Goal: Information Seeking & Learning: Learn about a topic

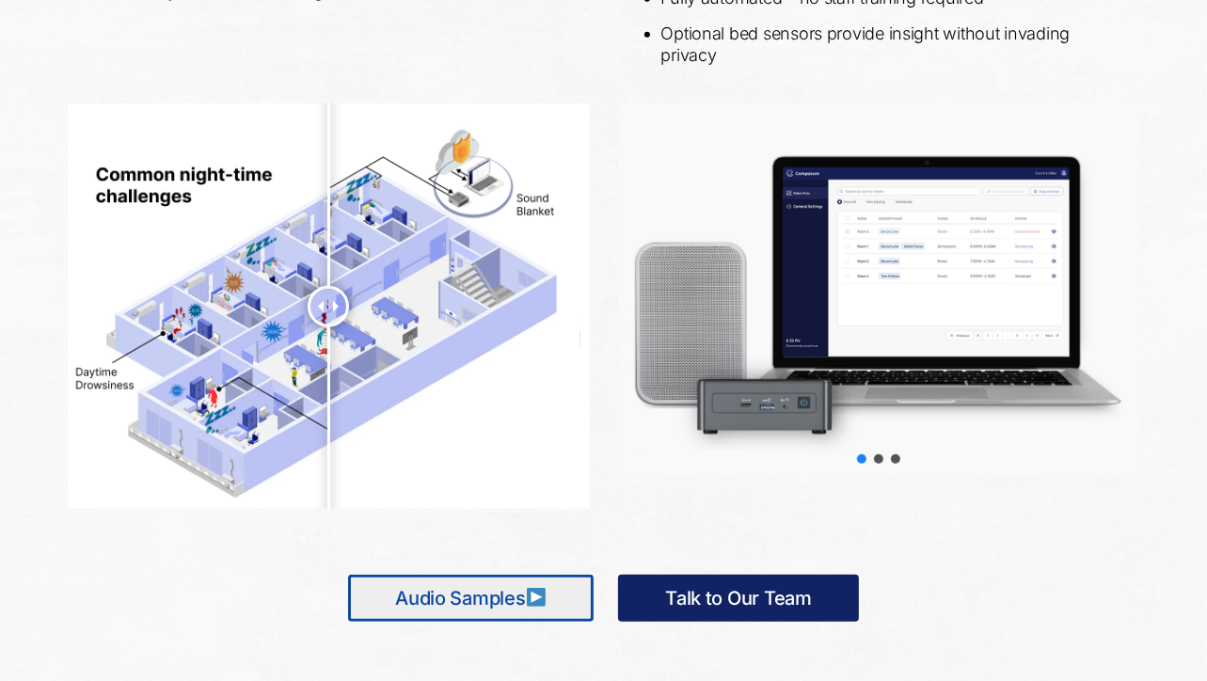
scroll to position [901, 0]
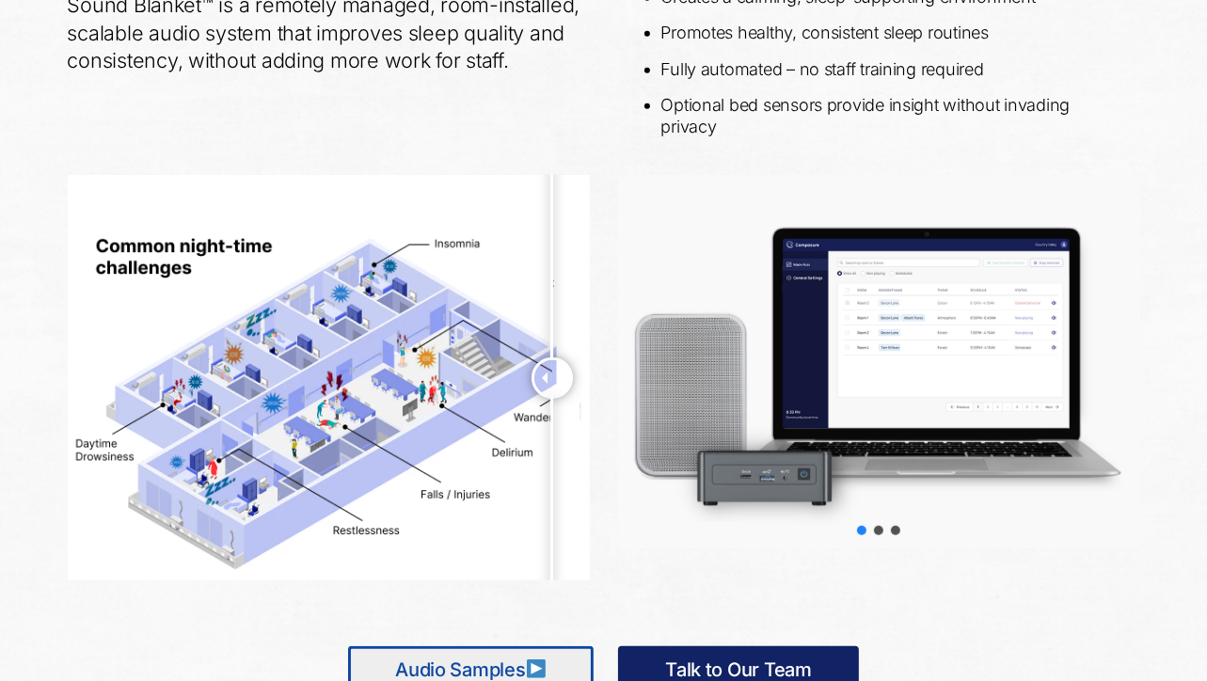
click at [882, 536] on div "Choose slide to display." at bounding box center [878, 530] width 17 height 17
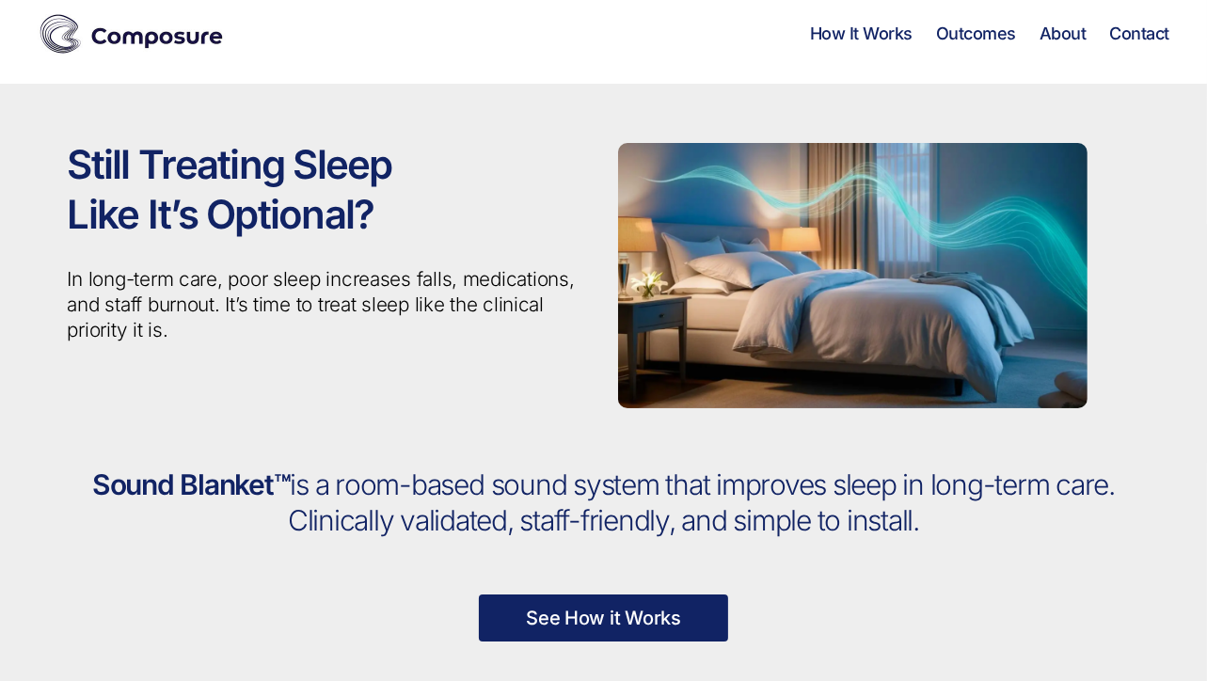
scroll to position [0, 0]
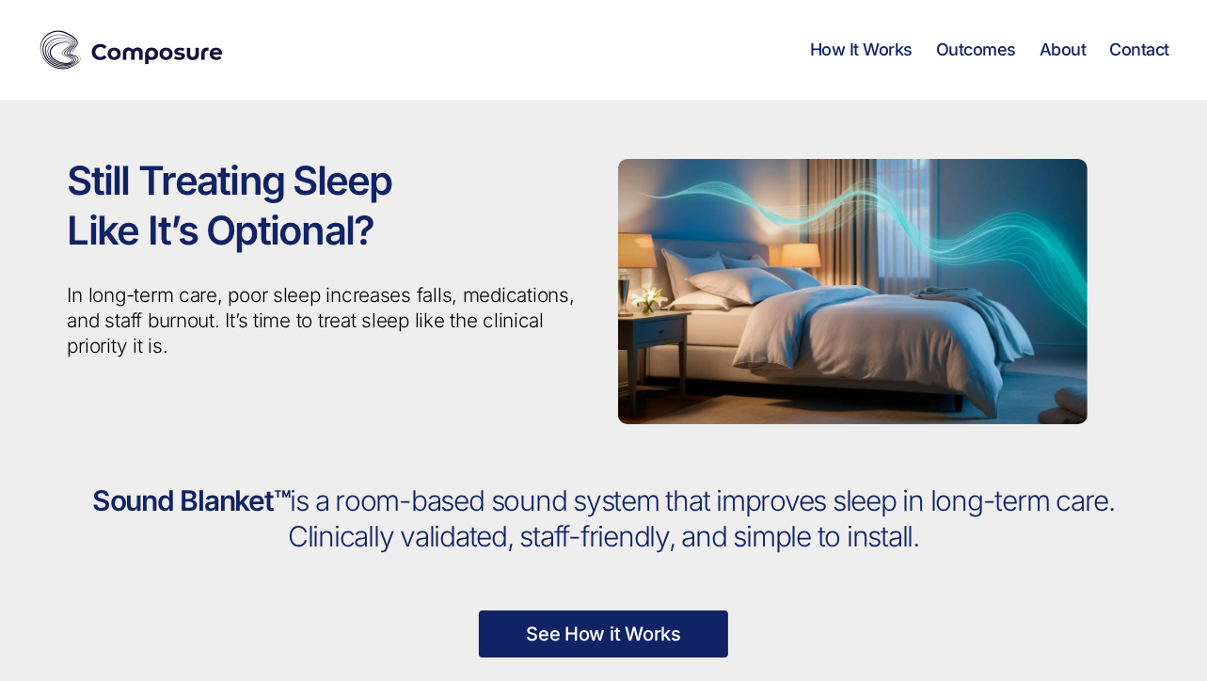
click at [576, 623] on link "See How it Works" at bounding box center [603, 634] width 249 height 47
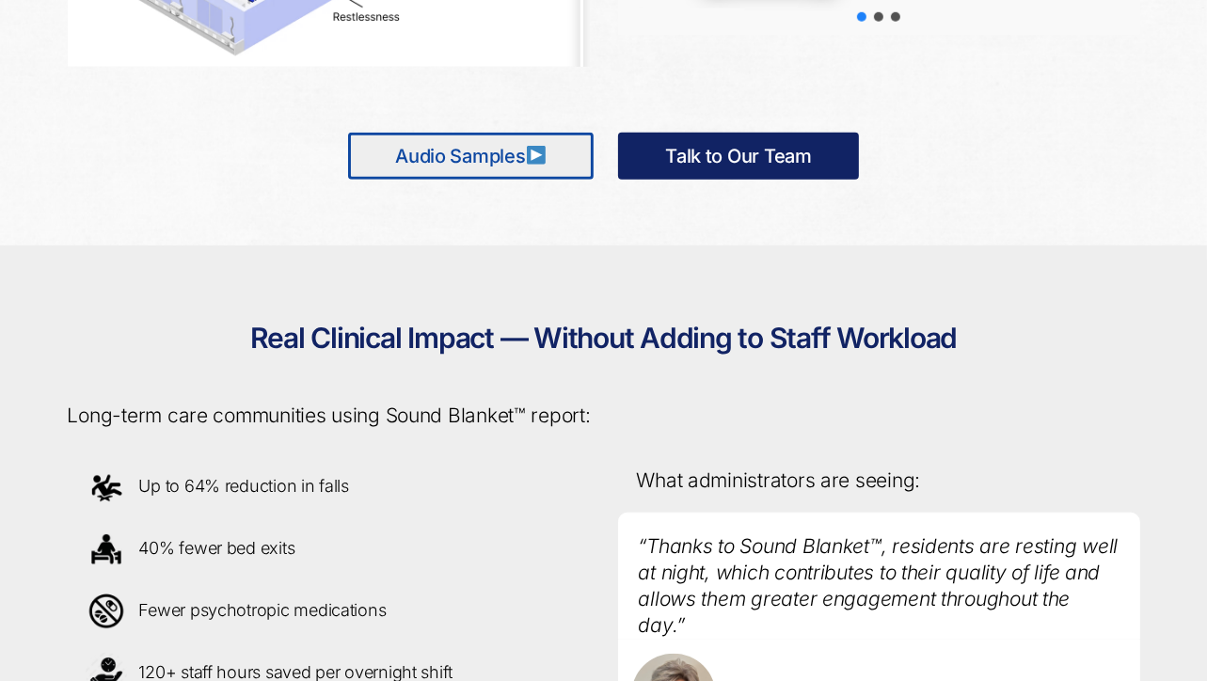
scroll to position [1415, 0]
click at [577, 164] on link "Audio Samples" at bounding box center [471, 155] width 246 height 47
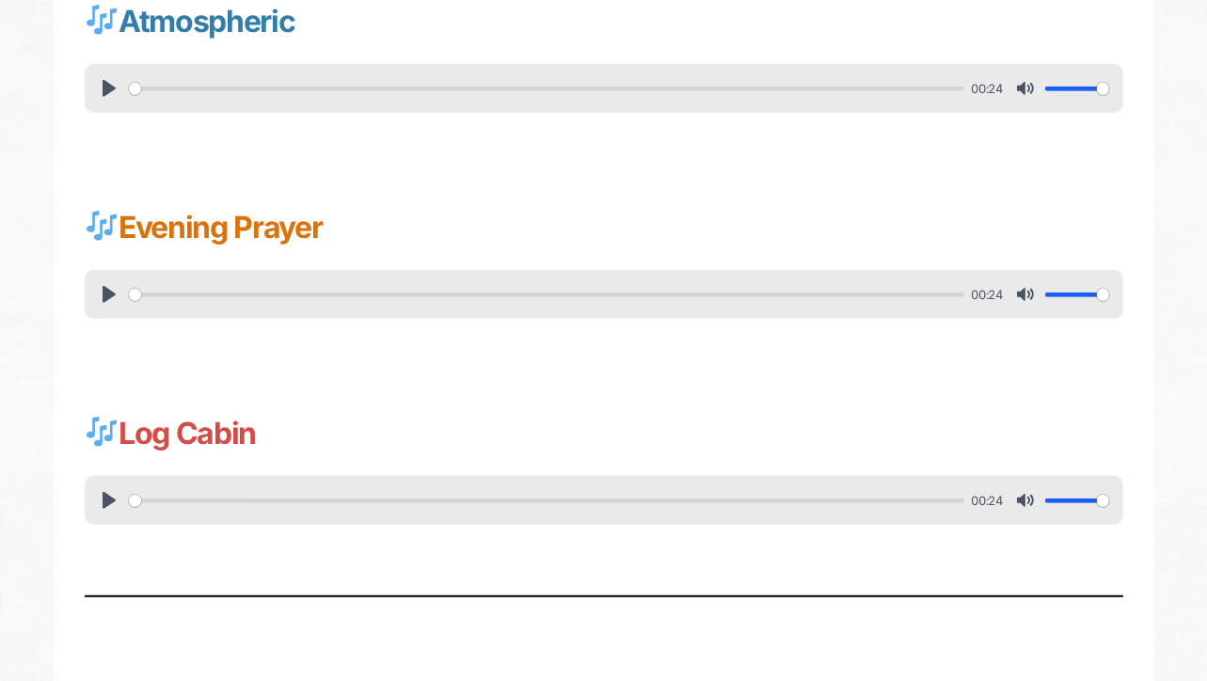
scroll to position [825, 0]
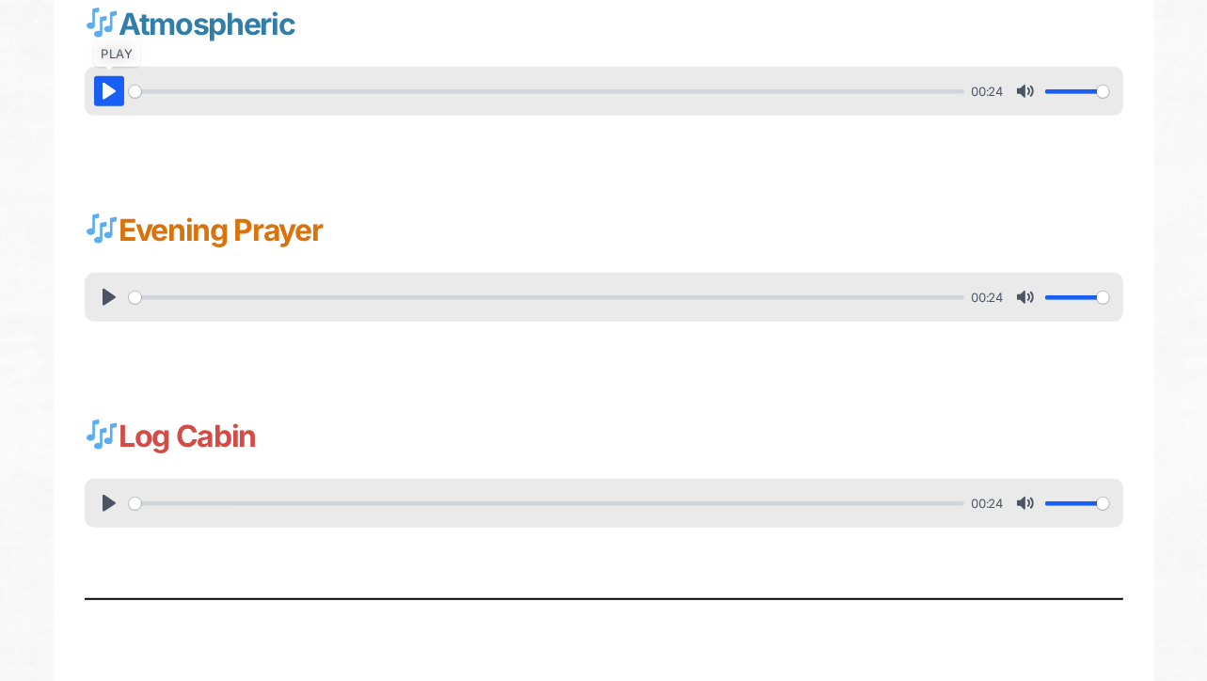
click at [105, 87] on button "Pause Play" at bounding box center [109, 91] width 30 height 30
type input "0.08"
click at [104, 82] on button "Pause Play" at bounding box center [109, 91] width 30 height 30
type input "48.71"
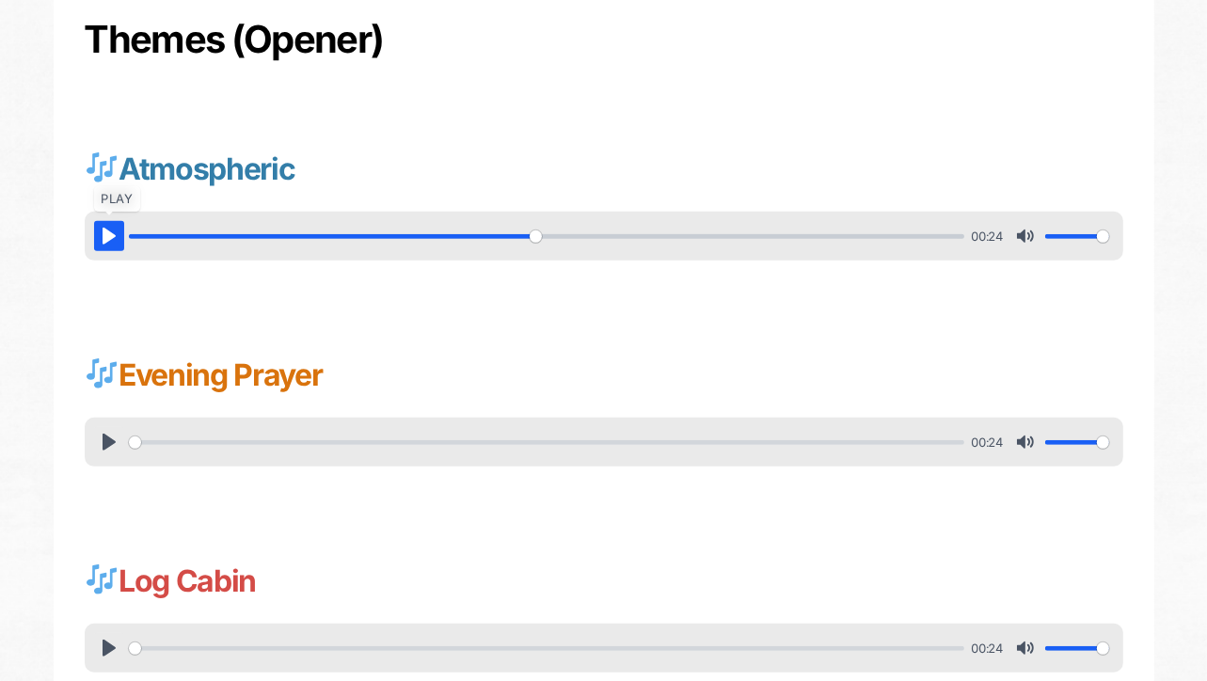
scroll to position [682, 0]
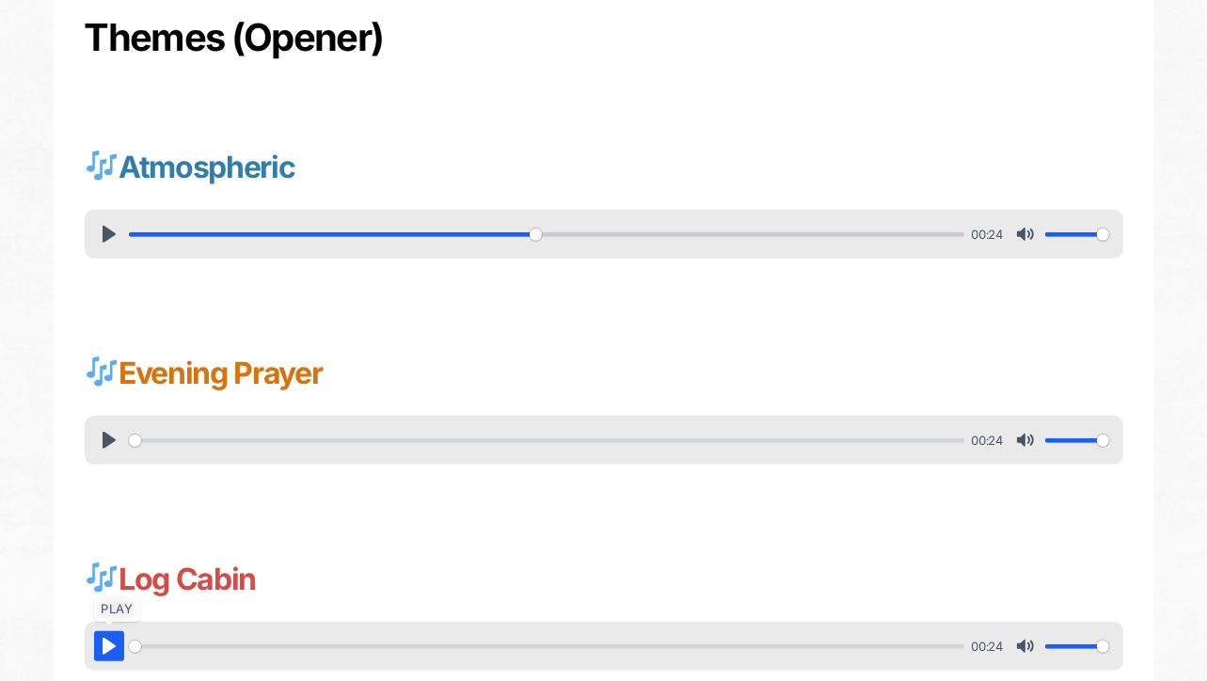
click at [112, 643] on button "Pause Play" at bounding box center [109, 646] width 30 height 30
type input "1.33"
click at [112, 643] on button "Pause Play" at bounding box center [109, 646] width 30 height 30
type input "16.29"
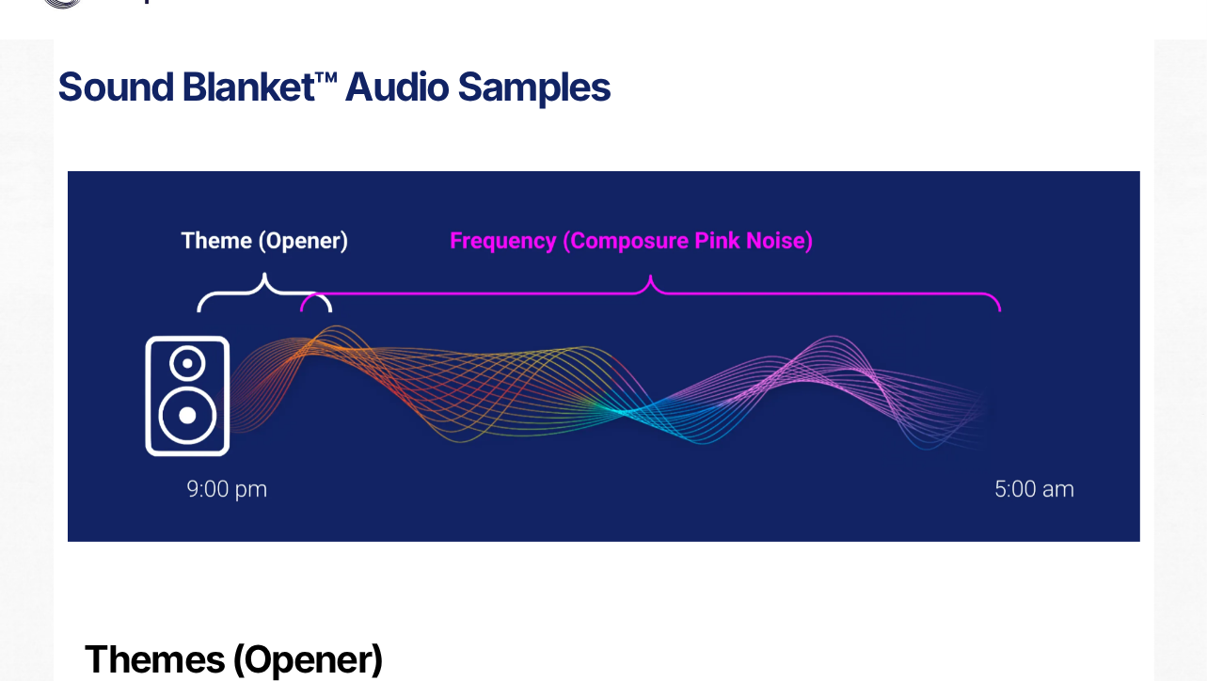
scroll to position [0, 0]
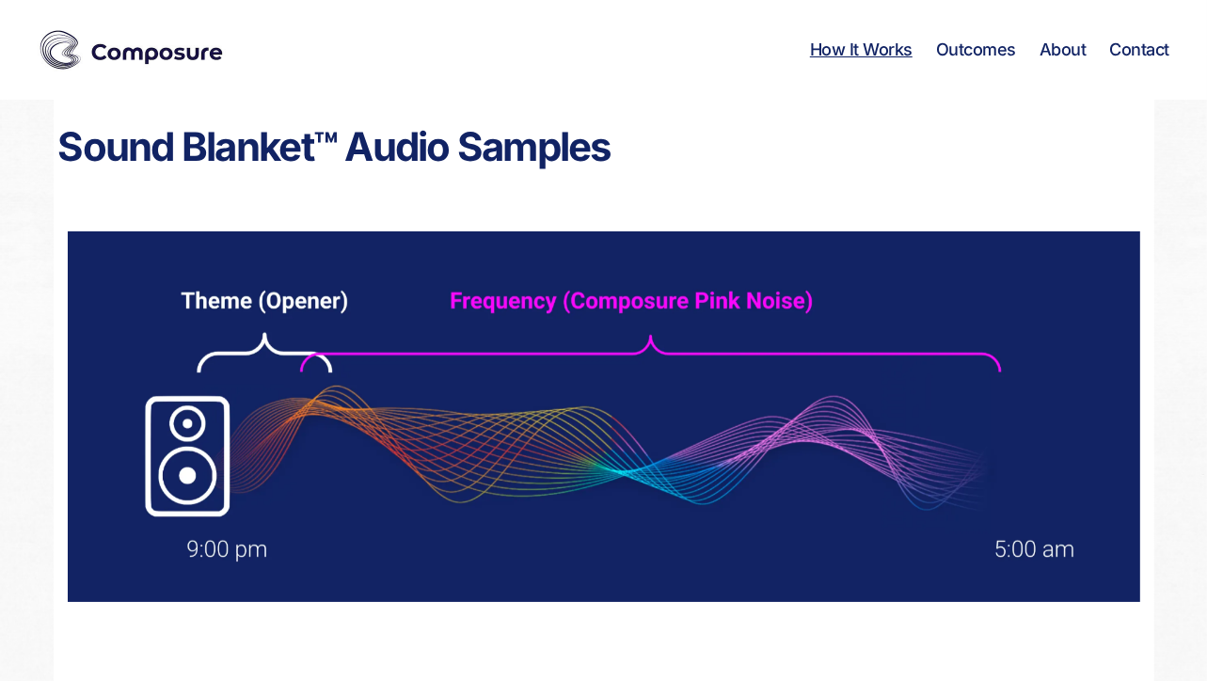
click at [876, 48] on link "How It Works" at bounding box center [861, 50] width 103 height 21
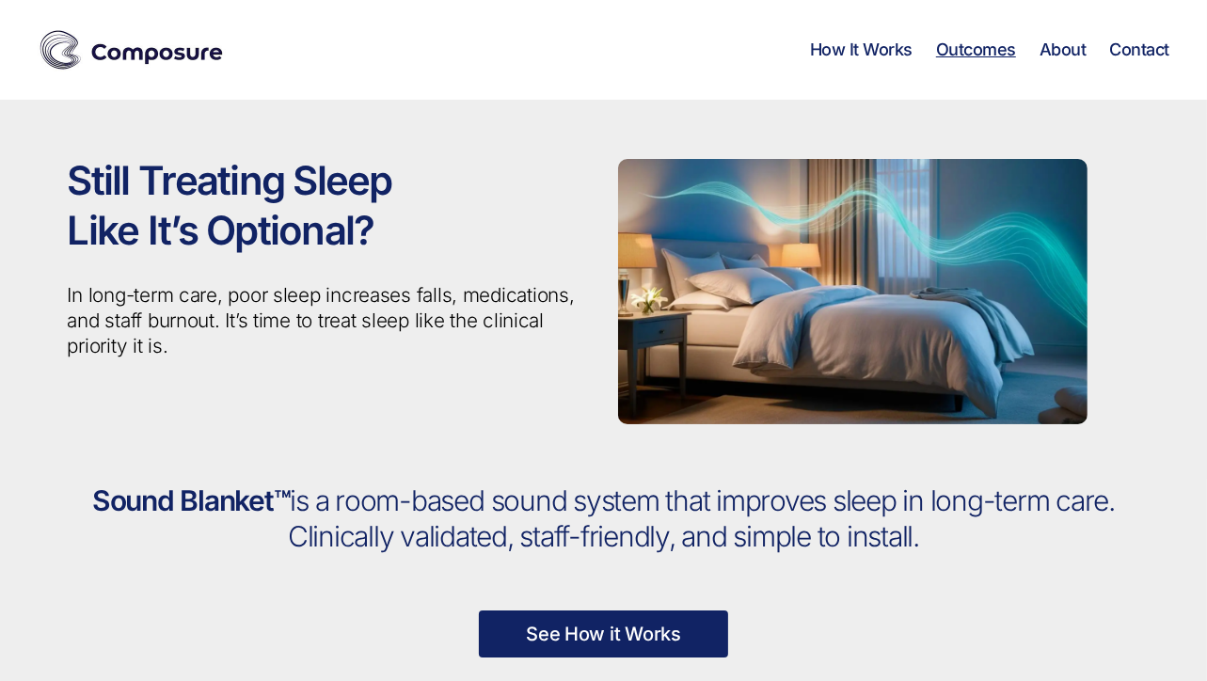
click at [970, 50] on link "Outcomes" at bounding box center [976, 50] width 80 height 21
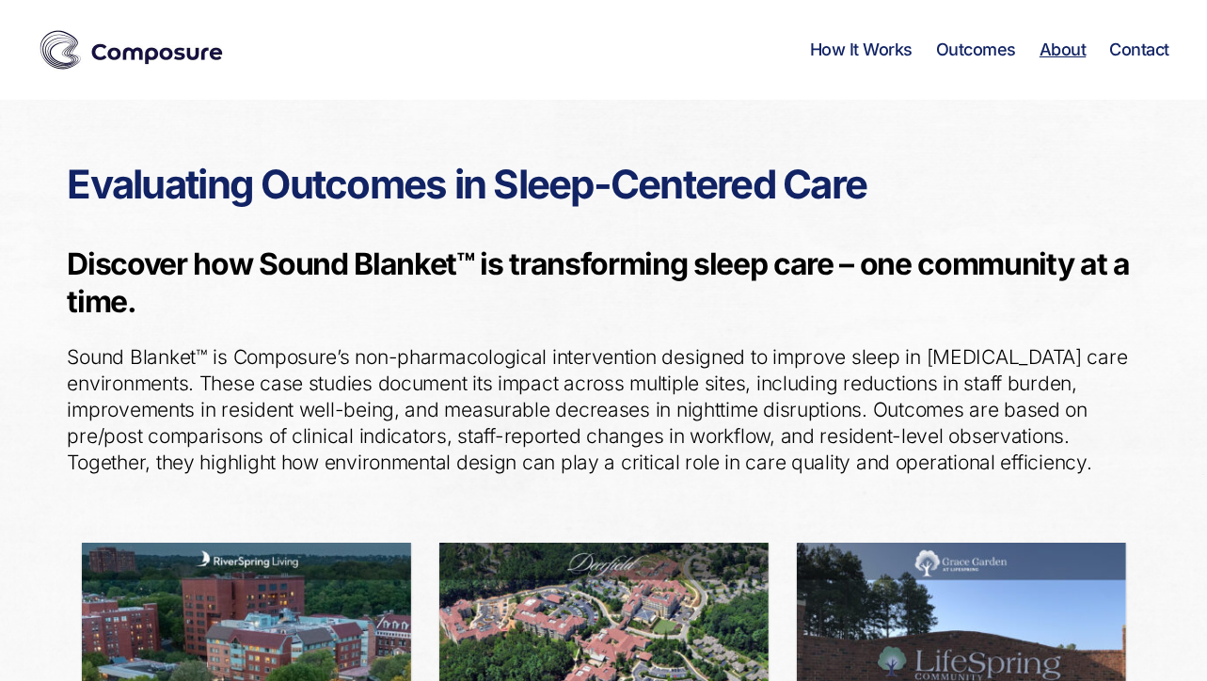
click at [1069, 45] on link "About" at bounding box center [1063, 50] width 47 height 21
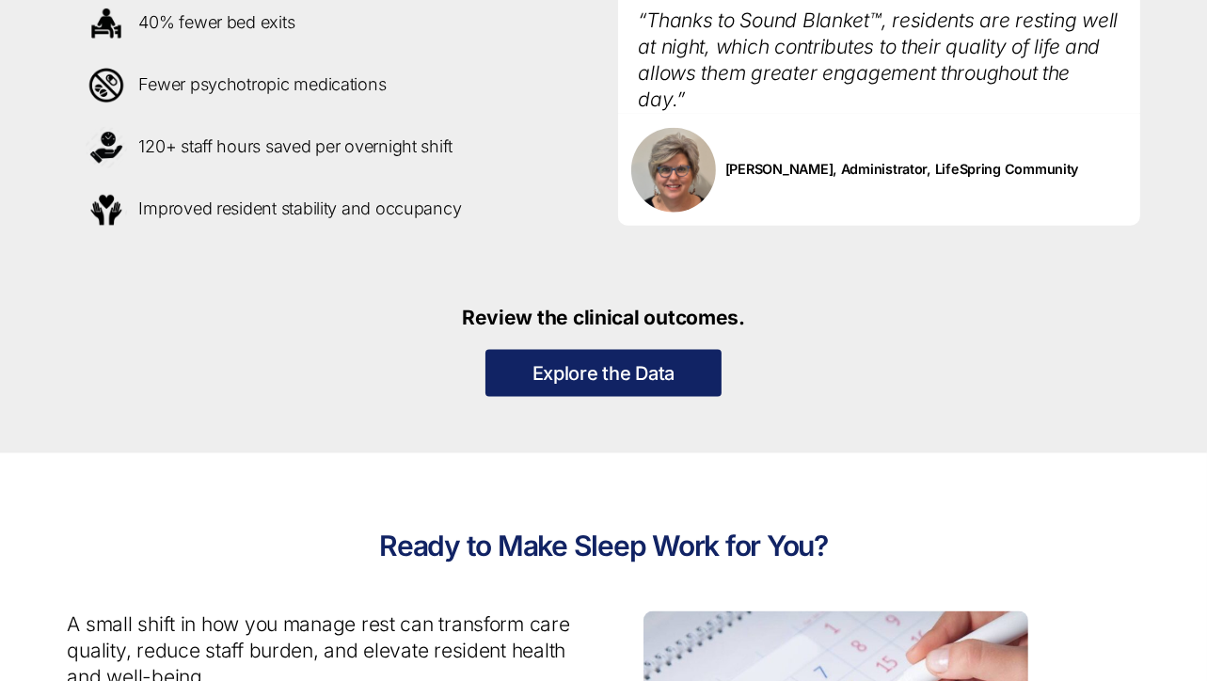
scroll to position [1939, 0]
click at [700, 383] on link "Explore the Data" at bounding box center [604, 374] width 237 height 47
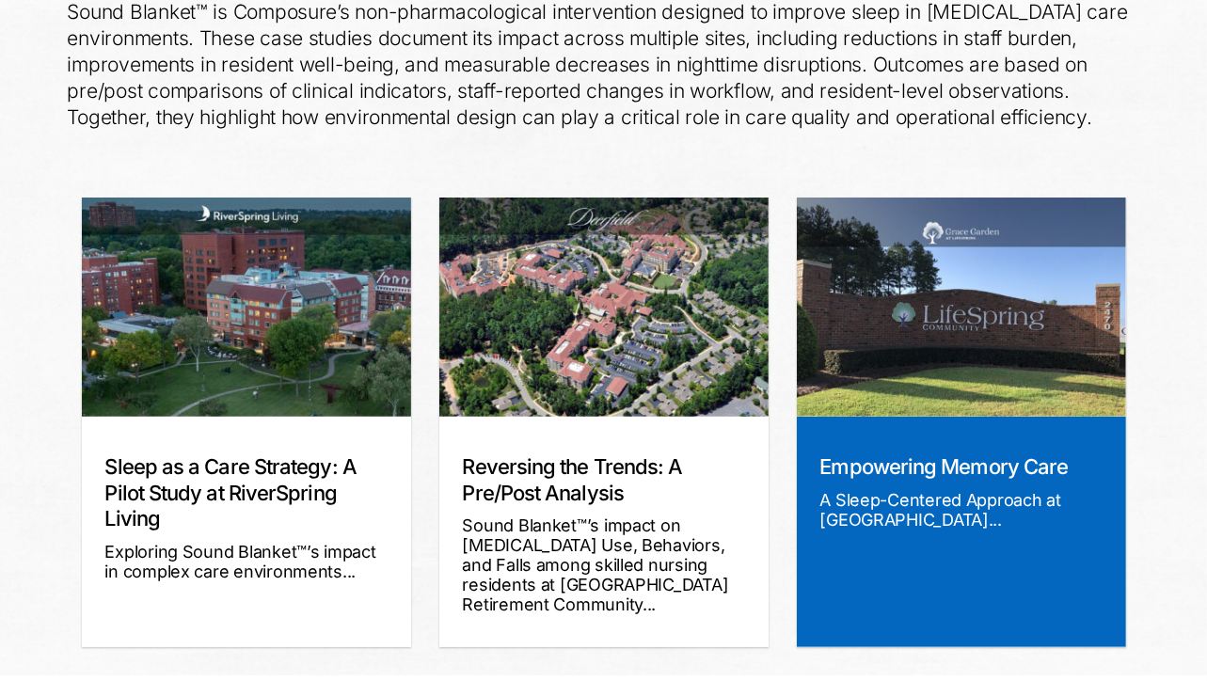
scroll to position [346, 0]
